Goal: Check status: Check status

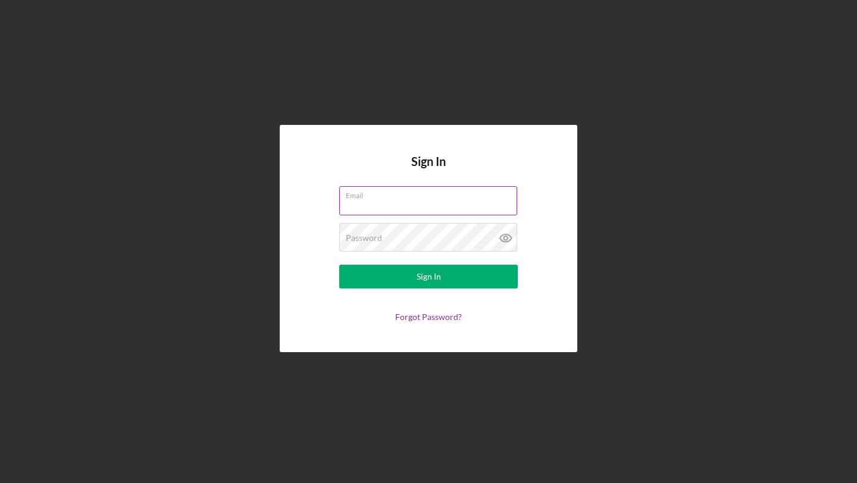
click at [471, 207] on input "Email" at bounding box center [428, 200] width 178 height 29
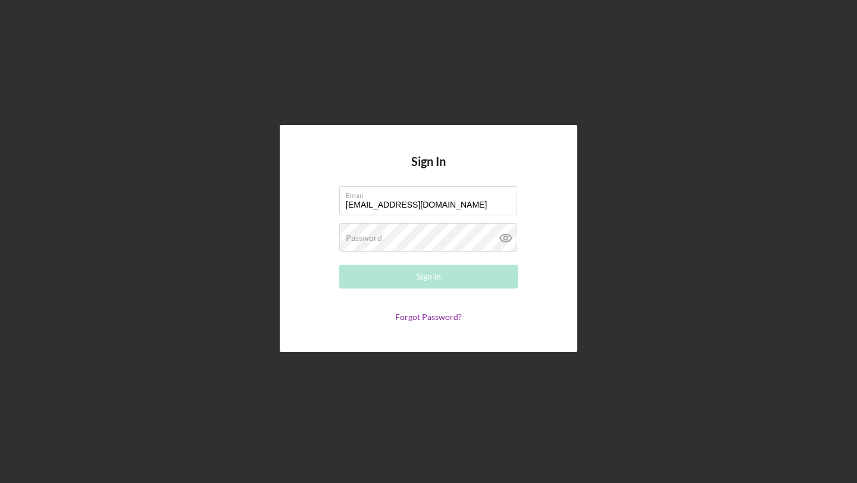
type input "[EMAIL_ADDRESS][DOMAIN_NAME]"
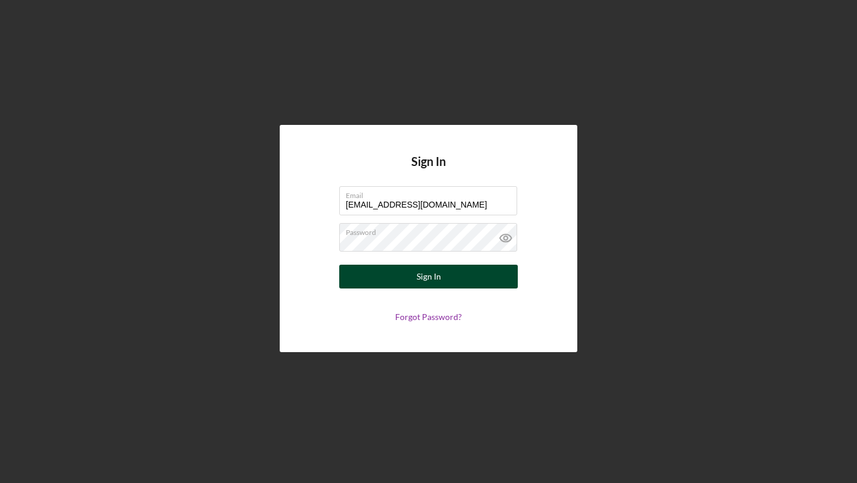
click at [424, 285] on div "Sign In" at bounding box center [429, 277] width 24 height 24
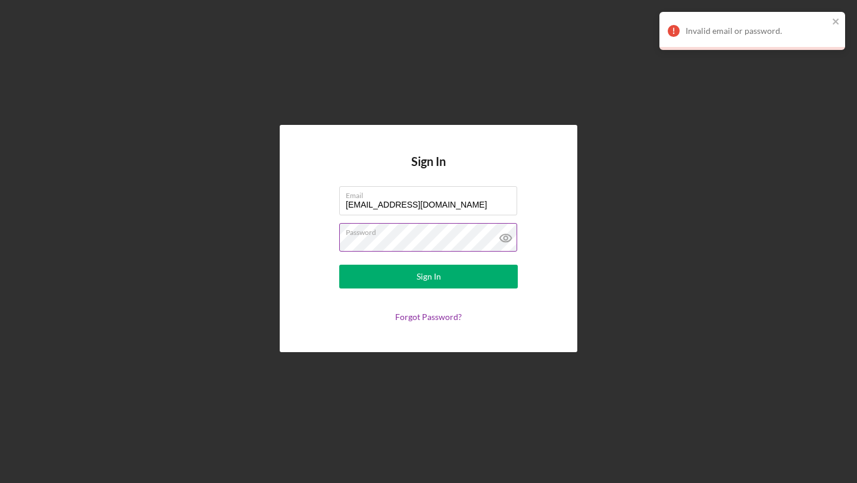
click at [502, 240] on icon at bounding box center [506, 238] width 30 height 30
click at [339, 265] on button "Sign In" at bounding box center [428, 277] width 179 height 24
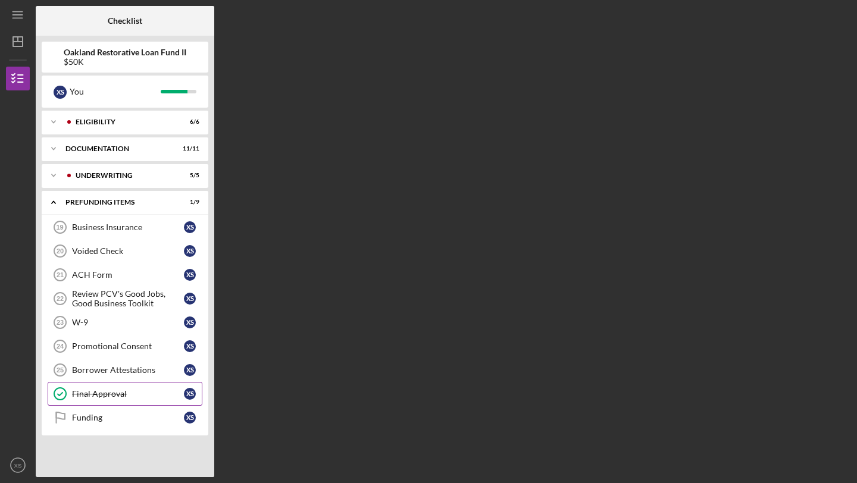
click at [105, 399] on link "Final Approval Final Approval X S" at bounding box center [125, 394] width 155 height 24
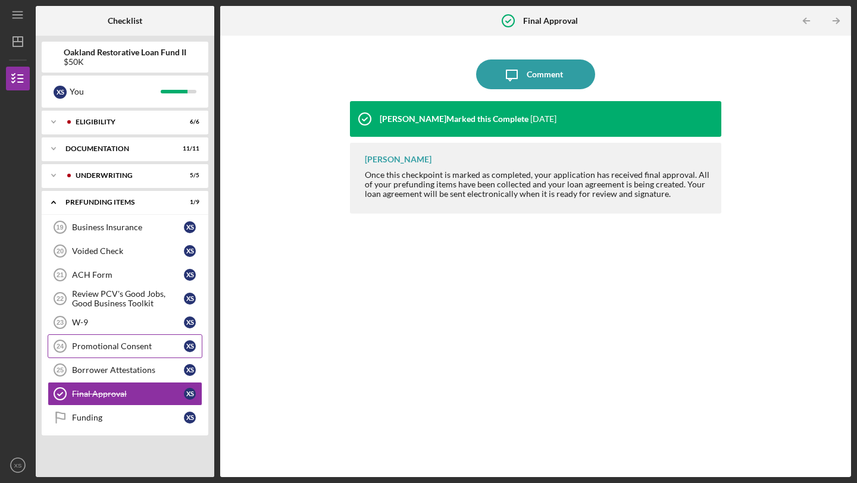
click at [118, 342] on div "Promotional Consent" at bounding box center [128, 347] width 112 height 10
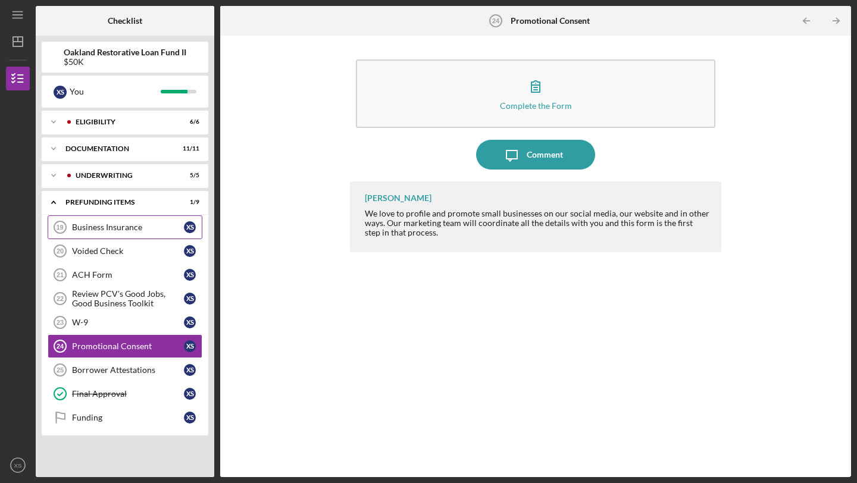
click at [117, 226] on div "Business Insurance" at bounding box center [128, 228] width 112 height 10
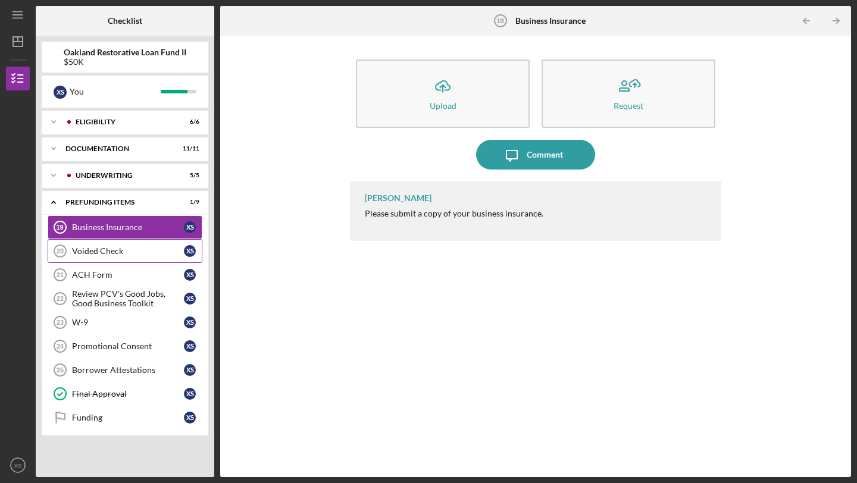
click at [143, 255] on div "Voided Check" at bounding box center [128, 251] width 112 height 10
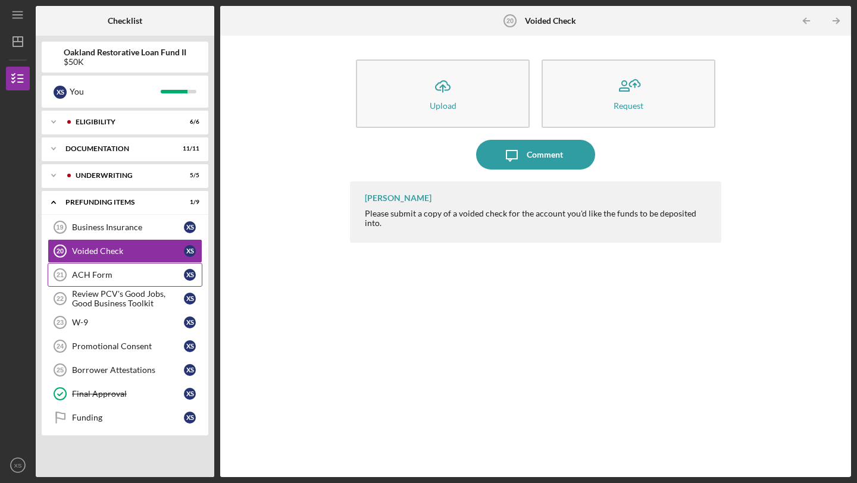
click at [136, 271] on div "ACH Form" at bounding box center [128, 275] width 112 height 10
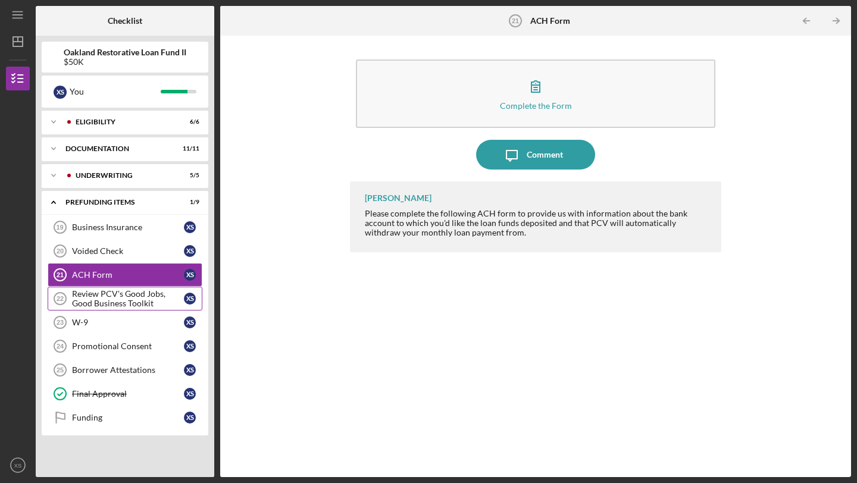
click at [143, 295] on div "Review PCV's Good Jobs, Good Business Toolkit" at bounding box center [128, 298] width 112 height 19
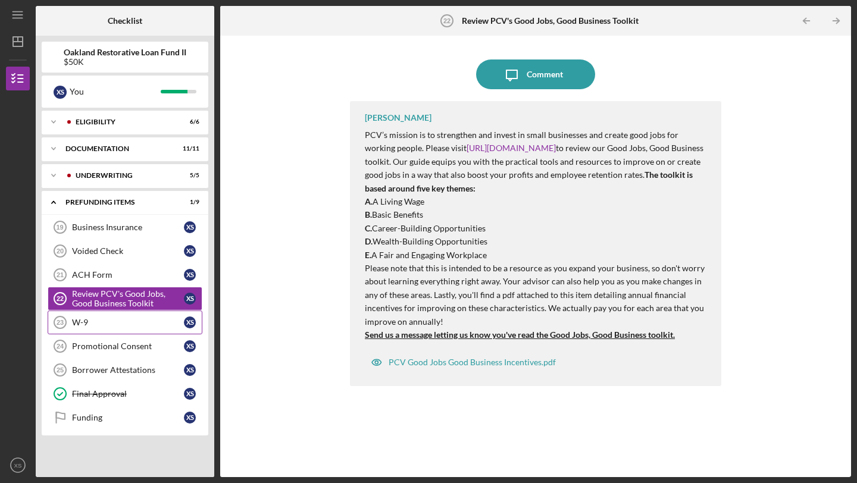
click at [137, 316] on link "W-9 23 W-9 X S" at bounding box center [125, 323] width 155 height 24
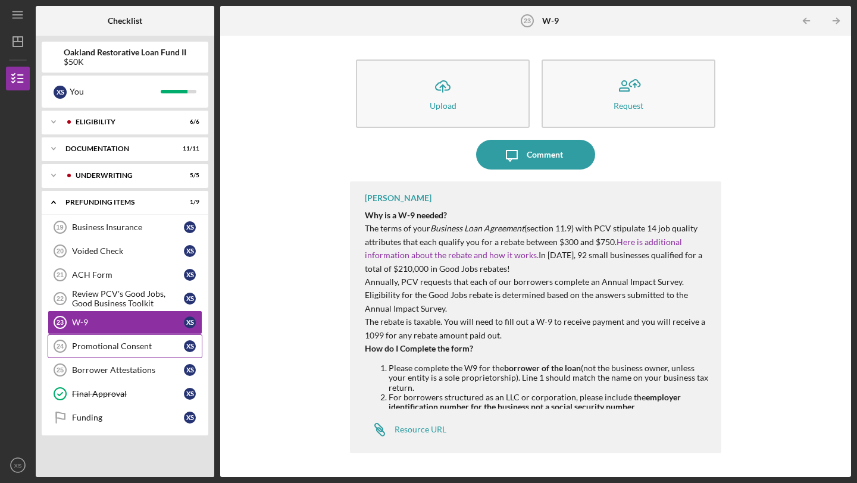
click at [150, 345] on div "Promotional Consent" at bounding box center [128, 347] width 112 height 10
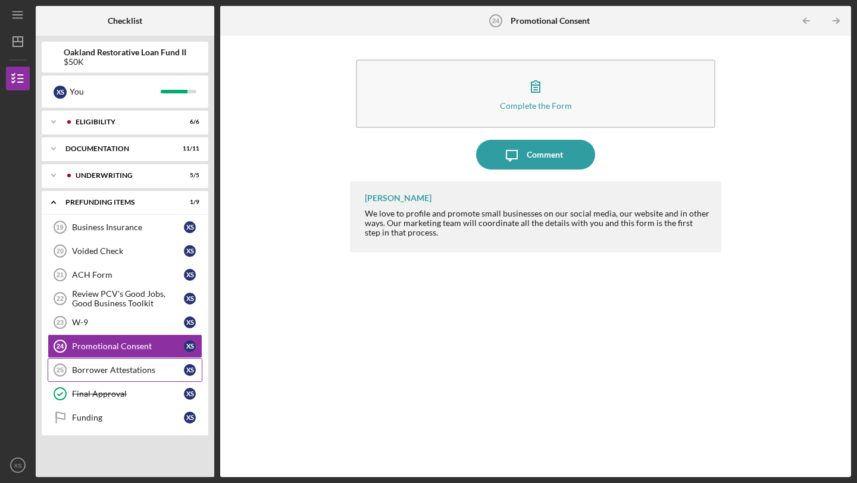
click at [145, 365] on link "Borrower Attestations 25 Borrower Attestations X S" at bounding box center [125, 370] width 155 height 24
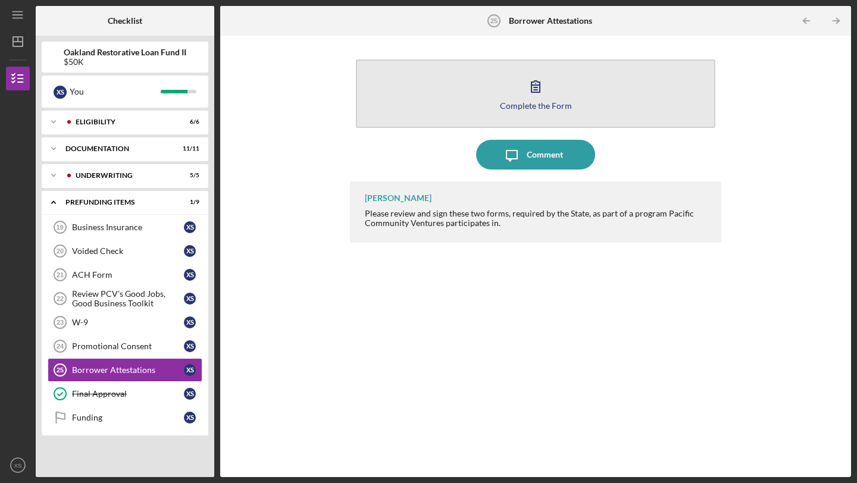
click at [572, 85] on button "Complete the Form Form" at bounding box center [536, 94] width 360 height 68
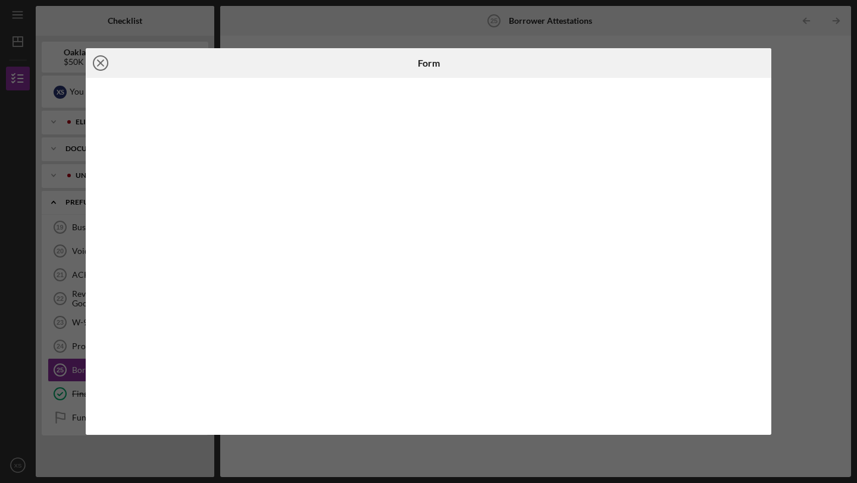
click at [96, 60] on icon "Icon/Close" at bounding box center [101, 63] width 30 height 30
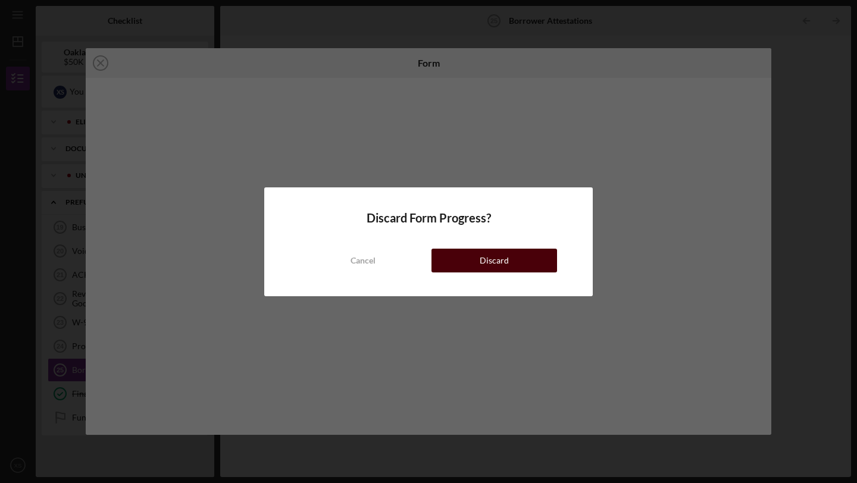
click at [489, 266] on div "Discard" at bounding box center [494, 261] width 29 height 24
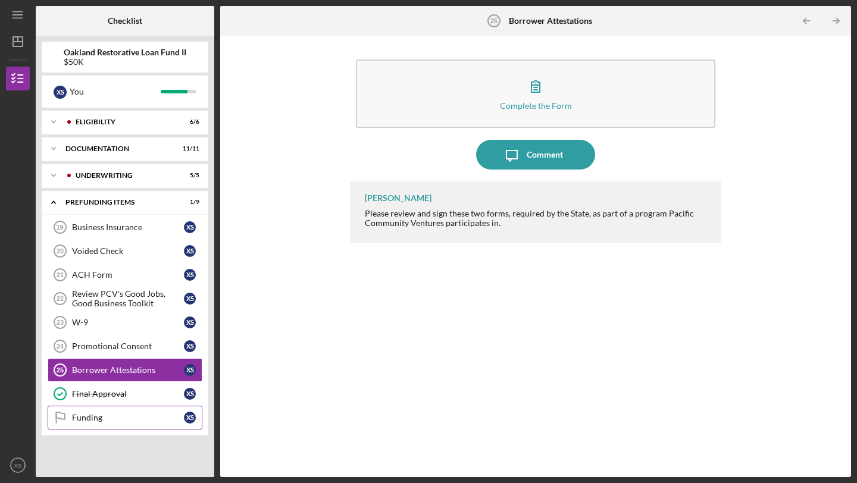
click at [145, 423] on link "Funding Funding X S" at bounding box center [125, 418] width 155 height 24
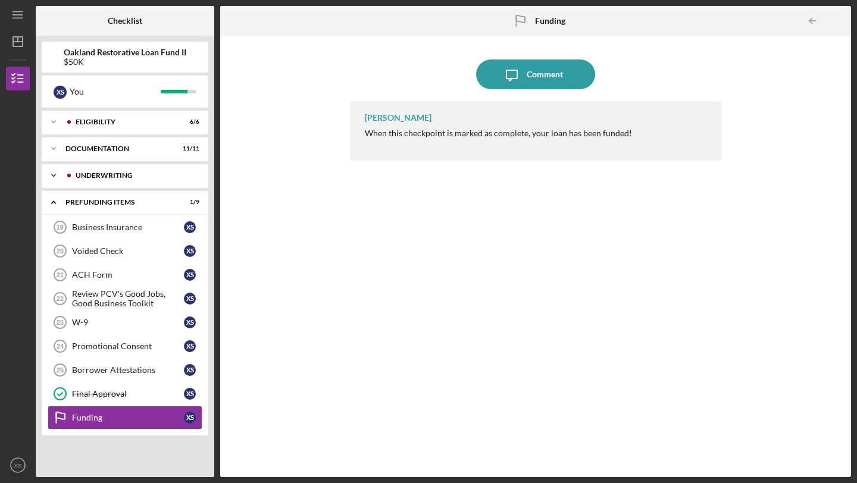
click at [145, 180] on div "Icon/Expander Underwriting 5 / 5" at bounding box center [125, 176] width 167 height 24
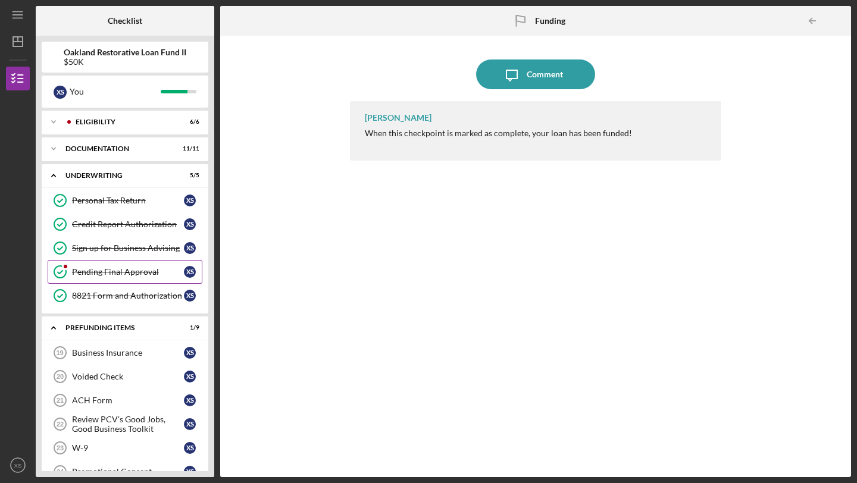
click at [138, 273] on div "Pending Final Approval" at bounding box center [128, 272] width 112 height 10
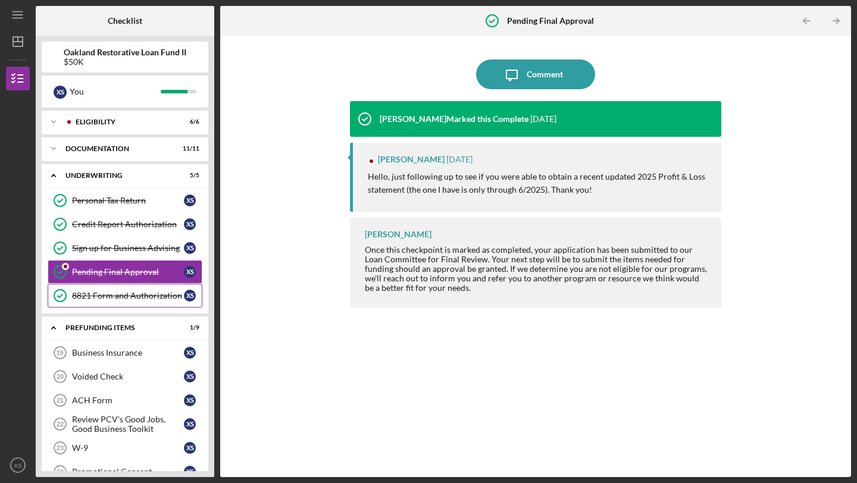
click at [134, 293] on div "8821 Form and Authorization" at bounding box center [128, 296] width 112 height 10
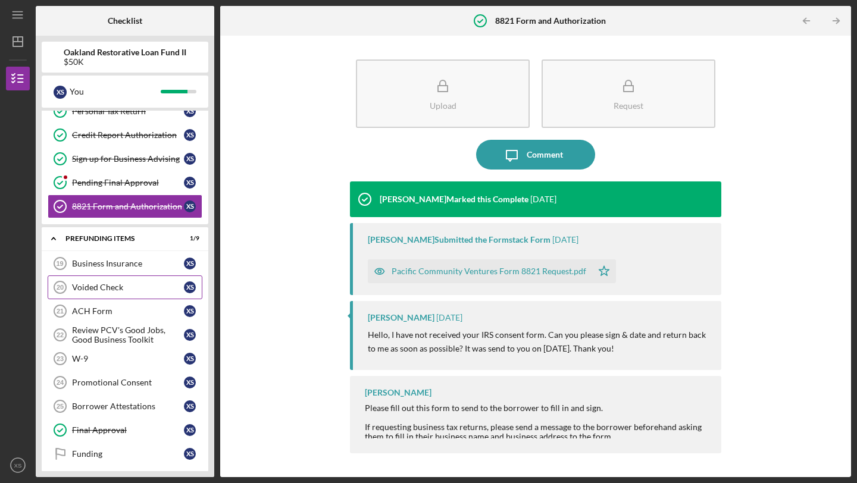
scroll to position [94, 0]
